Goal: Find contact information: Find contact information

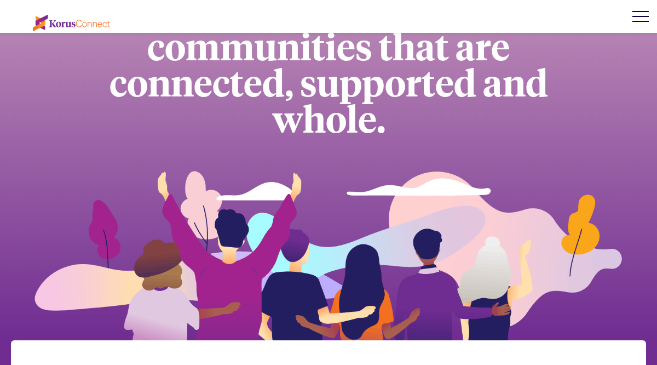
scroll to position [190, 0]
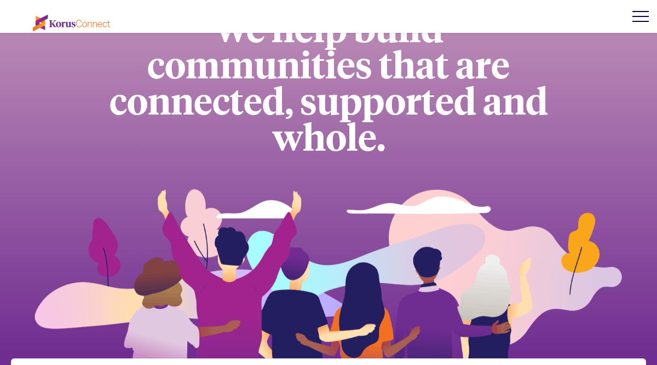
click at [635, 16] on div at bounding box center [641, 16] width 16 height 1
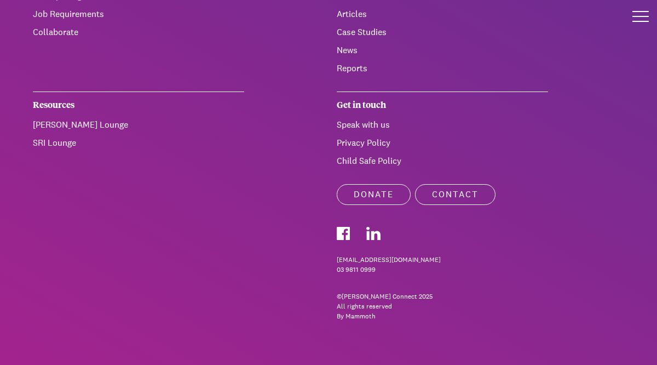
scroll to position [229, 0]
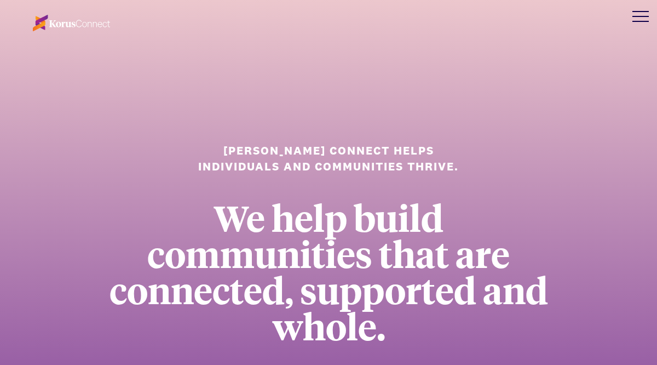
scroll to position [9, 0]
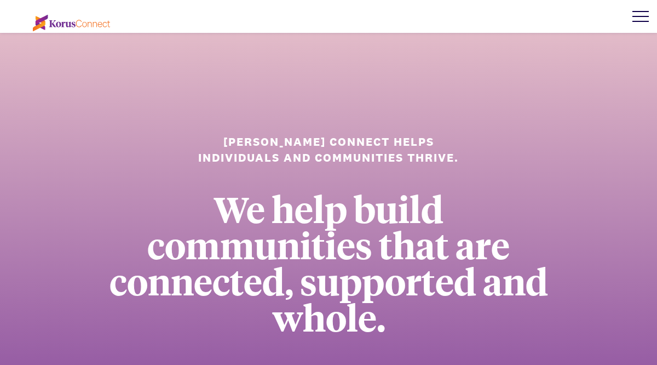
click at [640, 17] on div at bounding box center [640, 16] width 33 height 33
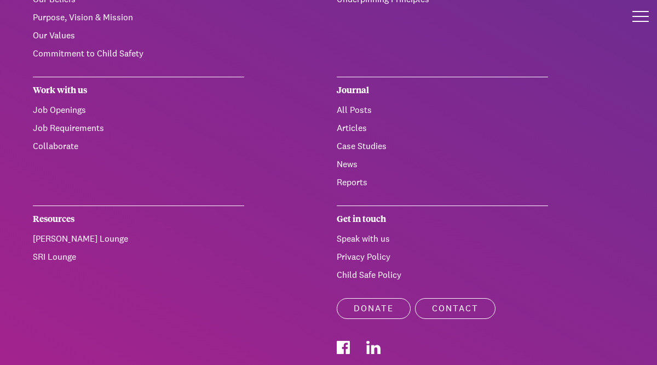
scroll to position [127, 0]
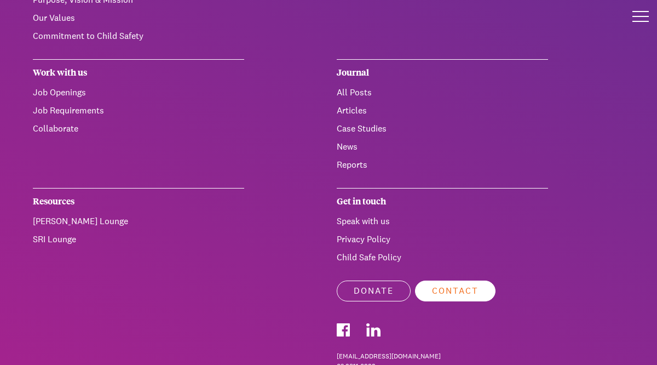
click at [456, 290] on link "Contact" at bounding box center [455, 290] width 81 height 21
